Goal: Transaction & Acquisition: Download file/media

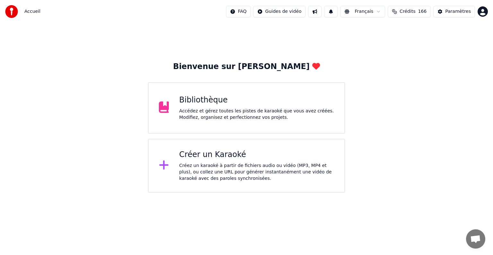
click at [212, 158] on div "Créer un Karaoké" at bounding box center [256, 154] width 155 height 10
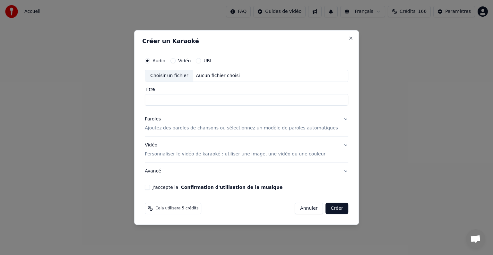
click at [186, 76] on div "Choisir un fichier" at bounding box center [169, 76] width 48 height 12
click at [158, 100] on input "**********" at bounding box center [246, 100] width 203 height 12
type input "**********"
click at [180, 129] on p "Ajoutez des paroles de chansons ou sélectionnez un modèle de paroles automatiqu…" at bounding box center [241, 128] width 193 height 6
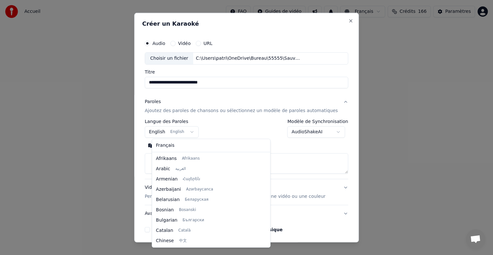
click at [168, 134] on body "**********" at bounding box center [246, 96] width 493 height 192
select select "**"
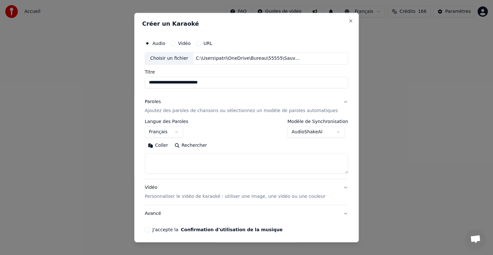
click at [168, 142] on button "Coller" at bounding box center [158, 145] width 27 height 10
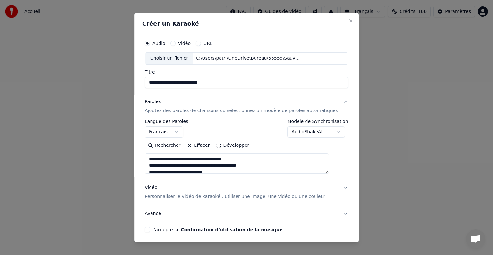
click at [211, 197] on p "Personnaliser le vidéo de karaoké : utiliser une image, une vidéo ou une couleur" at bounding box center [235, 196] width 181 height 6
type textarea "**********"
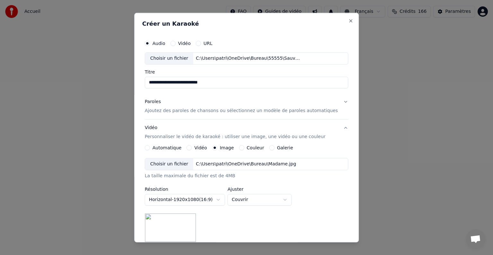
click at [178, 161] on div "Choisir un fichier" at bounding box center [169, 164] width 48 height 12
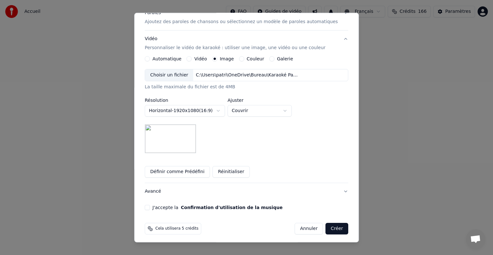
scroll to position [91, 0]
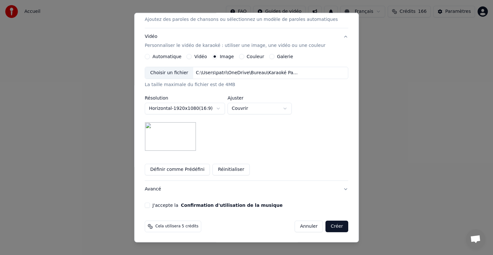
click at [150, 205] on button "J'accepte la Confirmation d'utilisation de la musique" at bounding box center [147, 204] width 5 height 5
click at [326, 226] on button "Créer" at bounding box center [337, 226] width 22 height 12
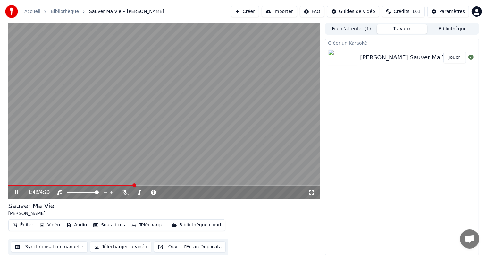
click at [18, 192] on icon at bounding box center [16, 192] width 3 height 4
click at [259, 11] on button "Créer" at bounding box center [245, 12] width 28 height 12
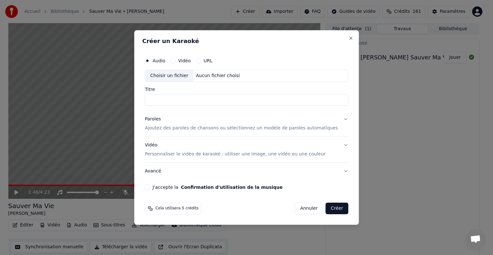
click at [186, 75] on div "Choisir un fichier" at bounding box center [169, 76] width 48 height 12
type input "**********"
click at [180, 129] on p "Ajoutez des paroles de chansons ou sélectionnez un modèle de paroles automatiqu…" at bounding box center [241, 128] width 193 height 6
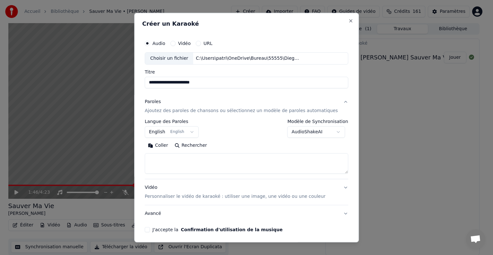
click at [171, 144] on button "Coller" at bounding box center [158, 145] width 27 height 10
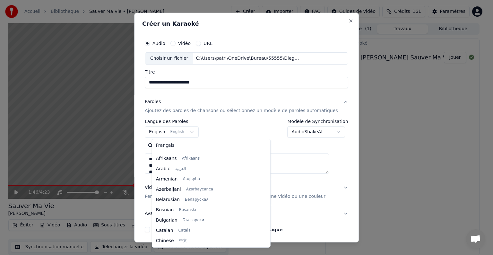
click at [168, 132] on body "**********" at bounding box center [243, 127] width 487 height 255
type textarea "**********"
select select "**"
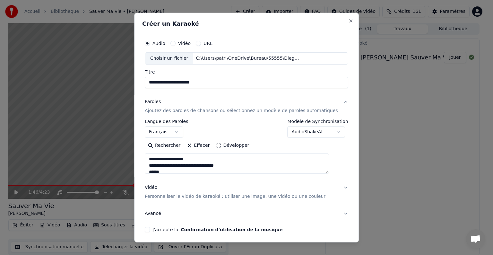
click at [191, 195] on p "Personnaliser le vidéo de karaoké : utiliser une image, une vidéo ou une couleur" at bounding box center [235, 196] width 181 height 6
type textarea "**********"
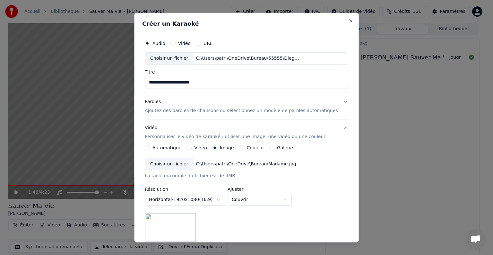
click at [182, 164] on div "Choisir un fichier" at bounding box center [169, 164] width 48 height 12
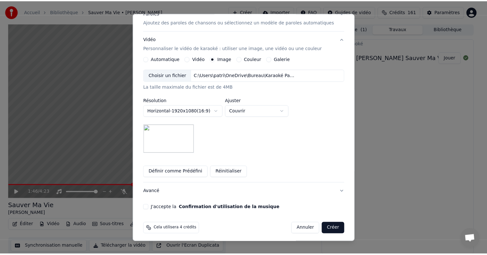
scroll to position [91, 0]
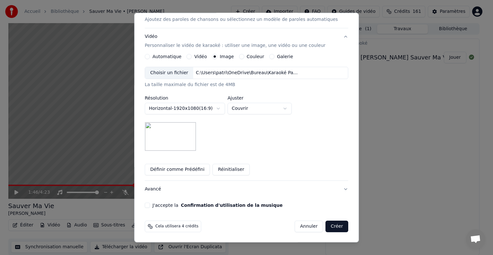
click at [150, 203] on button "J'accepte la Confirmation d'utilisation de la musique" at bounding box center [147, 204] width 5 height 5
click at [326, 227] on button "Créer" at bounding box center [337, 226] width 22 height 12
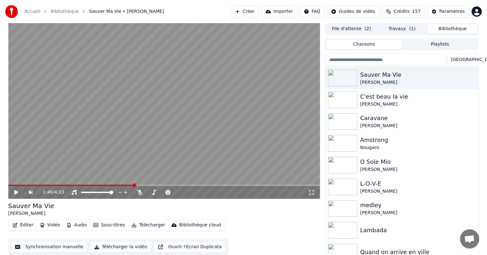
click at [454, 28] on button "Bibliothèque" at bounding box center [453, 28] width 51 height 9
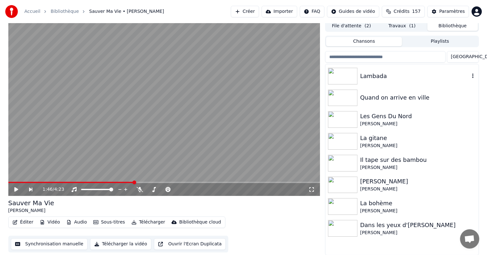
scroll to position [0, 0]
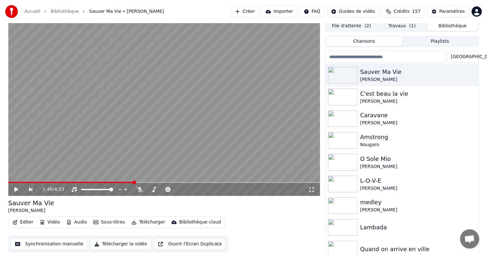
click at [372, 41] on button "Chansons" at bounding box center [364, 41] width 76 height 9
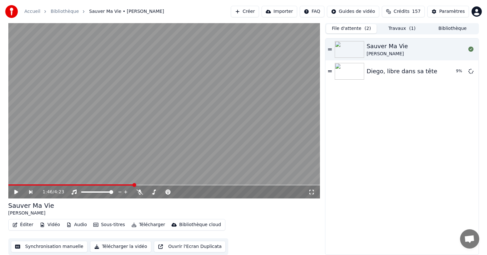
scroll to position [0, 0]
click at [360, 27] on button "File d'attente ( 2 )" at bounding box center [351, 28] width 51 height 9
drag, startPoint x: 269, startPoint y: 155, endPoint x: 280, endPoint y: 161, distance: 11.8
click at [389, 72] on div "Diego, libre dans sa tête" at bounding box center [402, 71] width 71 height 9
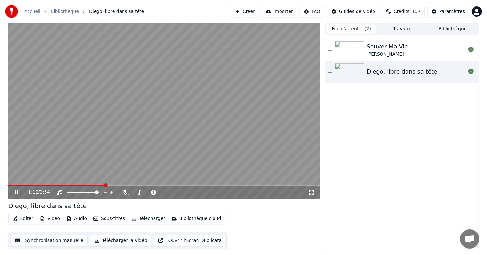
click at [17, 191] on icon at bounding box center [16, 192] width 3 height 4
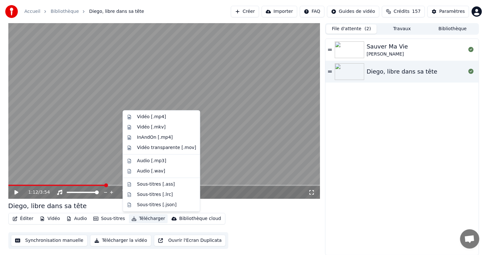
click at [148, 217] on button "Télécharger" at bounding box center [148, 218] width 39 height 9
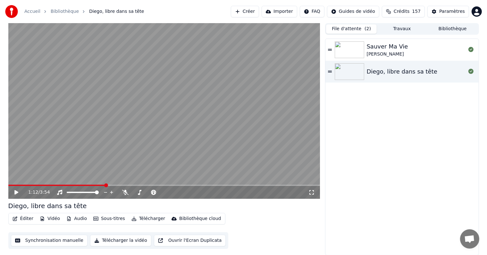
click at [269, 217] on div "Éditer Vidéo Audio Sous-titres Télécharger Bibliothèque cloud Synchronisation m…" at bounding box center [164, 231] width 312 height 36
click at [121, 241] on button "Télécharger la vidéo" at bounding box center [120, 240] width 61 height 12
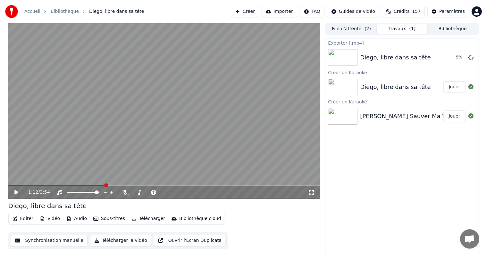
click at [348, 116] on img at bounding box center [343, 116] width 30 height 17
click at [348, 117] on img at bounding box center [343, 116] width 30 height 17
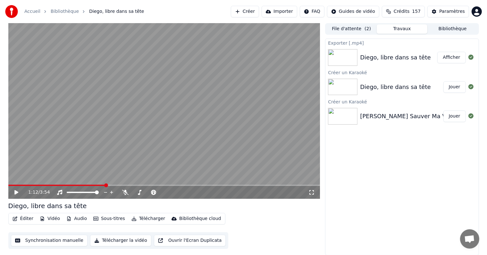
click at [455, 116] on button "Jouer" at bounding box center [455, 116] width 22 height 12
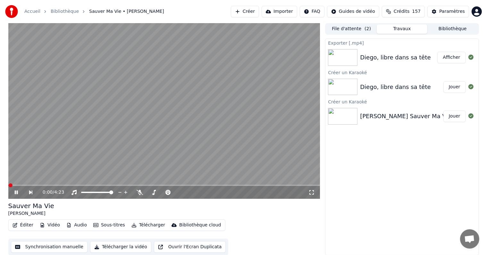
click at [110, 245] on button "Télécharger la vidéo" at bounding box center [120, 247] width 61 height 12
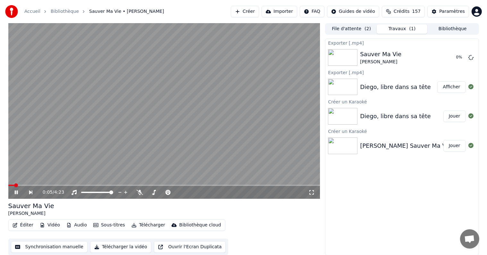
click at [17, 192] on icon at bounding box center [15, 192] width 3 height 4
click at [453, 28] on div "Paramètres Paramètres" at bounding box center [452, 25] width 30 height 9
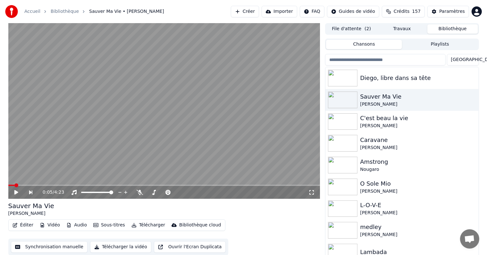
click at [459, 28] on button "Bibliothèque" at bounding box center [453, 28] width 51 height 9
click at [350, 119] on img at bounding box center [343, 121] width 30 height 17
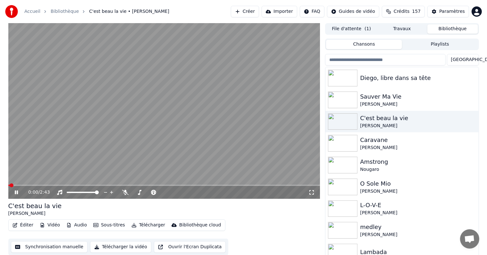
click at [122, 249] on button "Télécharger la vidéo" at bounding box center [120, 247] width 61 height 12
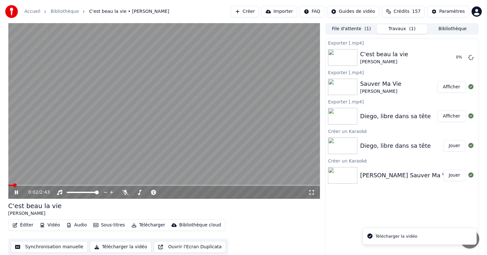
click at [16, 191] on icon at bounding box center [16, 192] width 3 height 4
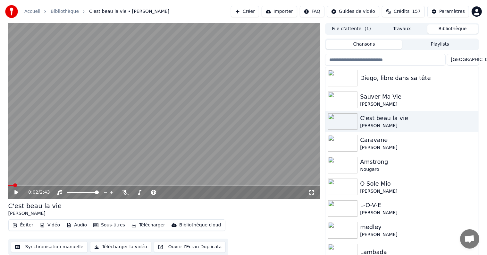
click at [457, 27] on button "Bibliothèque" at bounding box center [453, 28] width 51 height 9
click at [345, 142] on img at bounding box center [343, 143] width 30 height 17
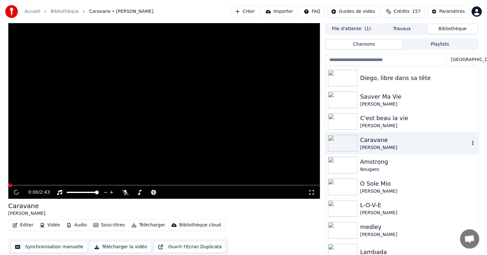
click at [345, 142] on img at bounding box center [343, 143] width 30 height 17
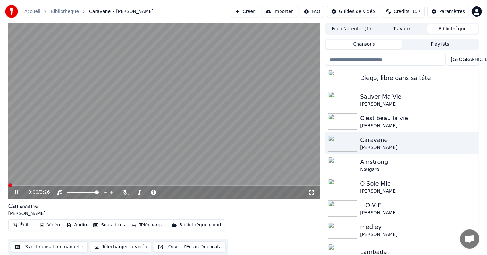
click at [123, 246] on button "Télécharger la vidéo" at bounding box center [120, 247] width 61 height 12
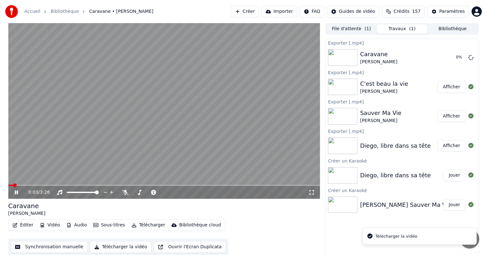
click at [18, 191] on icon at bounding box center [20, 192] width 15 height 5
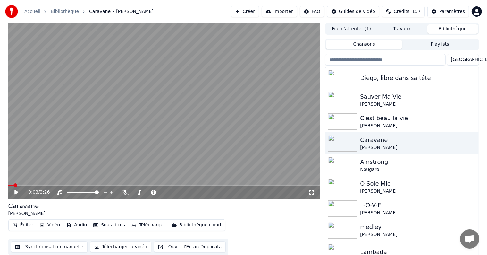
click at [460, 29] on button "Bibliothèque" at bounding box center [453, 28] width 51 height 9
click at [341, 164] on img at bounding box center [343, 165] width 30 height 17
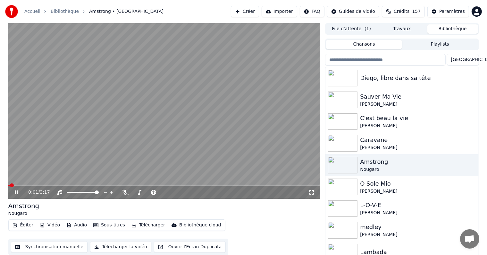
click at [17, 191] on icon at bounding box center [16, 192] width 3 height 4
click at [122, 244] on button "Télécharger la vidéo" at bounding box center [120, 247] width 61 height 12
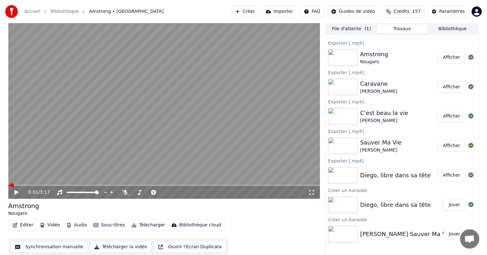
click at [452, 58] on button "Afficher" at bounding box center [452, 58] width 28 height 12
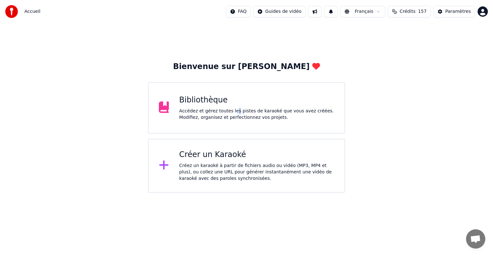
click at [231, 108] on div "Accédez et gérez toutes les pistes de karaoké que vous avez créées. Modifiez, o…" at bounding box center [256, 114] width 155 height 13
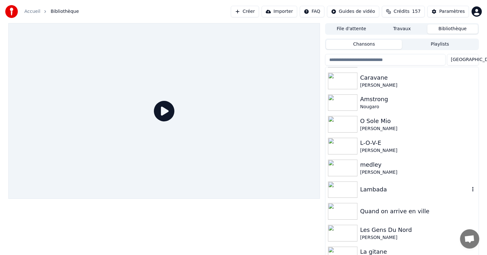
scroll to position [53, 0]
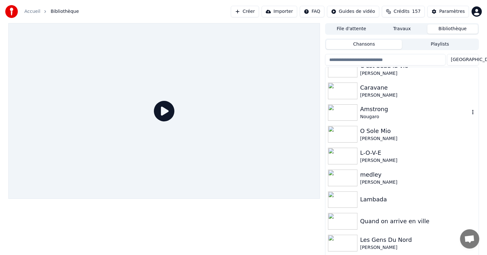
click at [343, 113] on img at bounding box center [343, 112] width 30 height 17
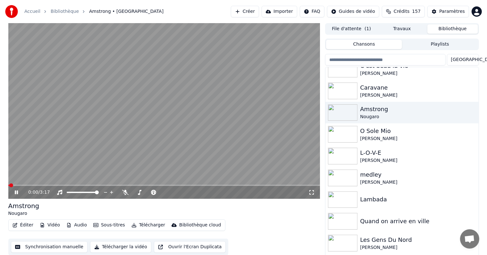
click at [18, 193] on icon at bounding box center [20, 192] width 15 height 5
click at [111, 244] on button "Télécharger la vidéo" at bounding box center [120, 247] width 61 height 12
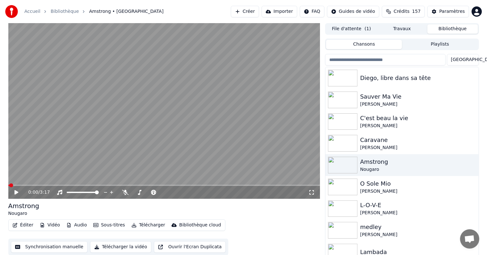
click at [448, 30] on button "Bibliothèque" at bounding box center [453, 28] width 51 height 9
click at [382, 78] on div "Diego, libre dans sa tête" at bounding box center [414, 77] width 109 height 9
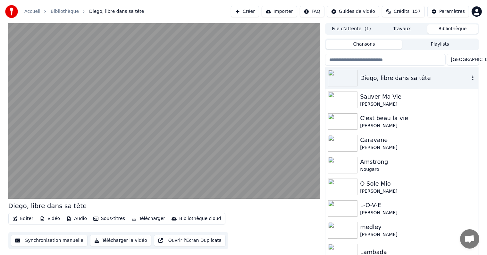
click at [350, 76] on img at bounding box center [343, 78] width 30 height 17
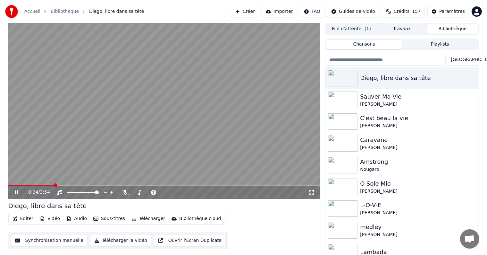
click at [17, 194] on icon at bounding box center [16, 192] width 3 height 4
